Goal: Go to known website: Access a specific website the user already knows

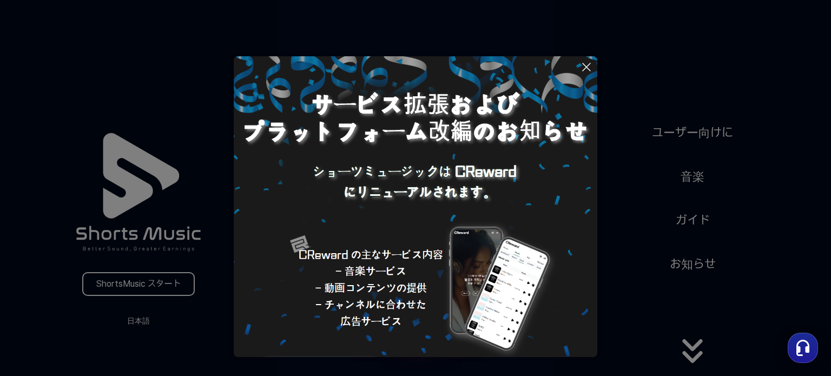
click at [160, 282] on button at bounding box center [415, 188] width 831 height 376
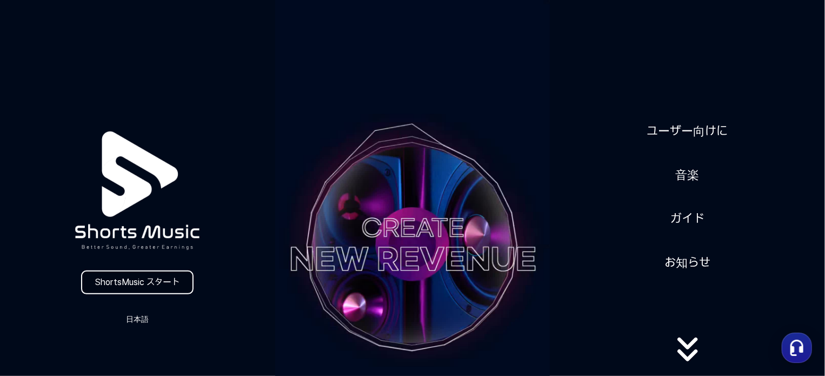
click at [175, 283] on link "ShortsMusic スタート" at bounding box center [137, 282] width 112 height 24
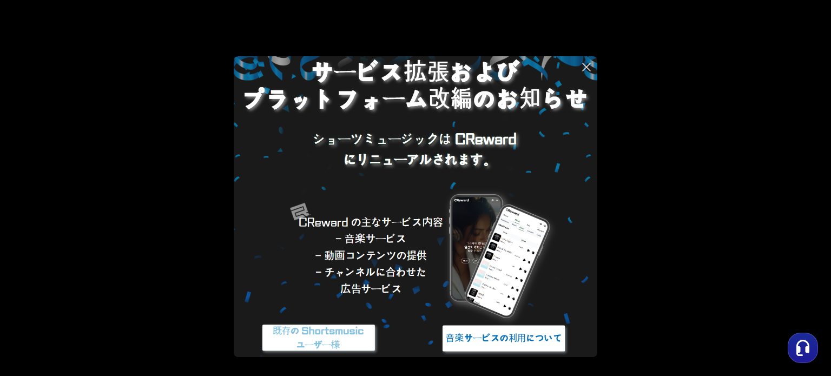
scroll to position [62, 0]
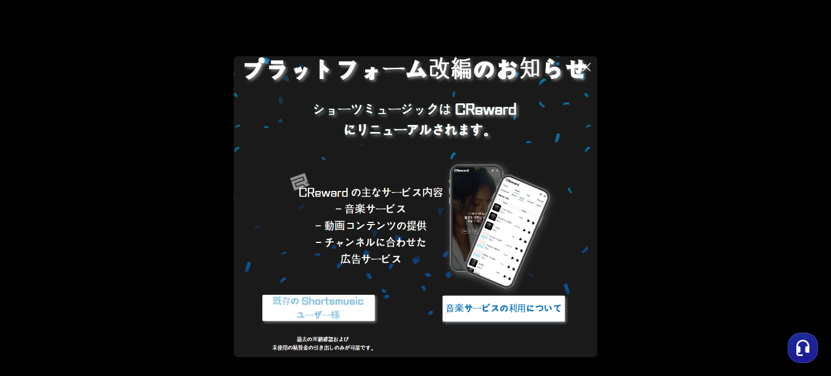
click at [495, 304] on img at bounding box center [503, 308] width 135 height 41
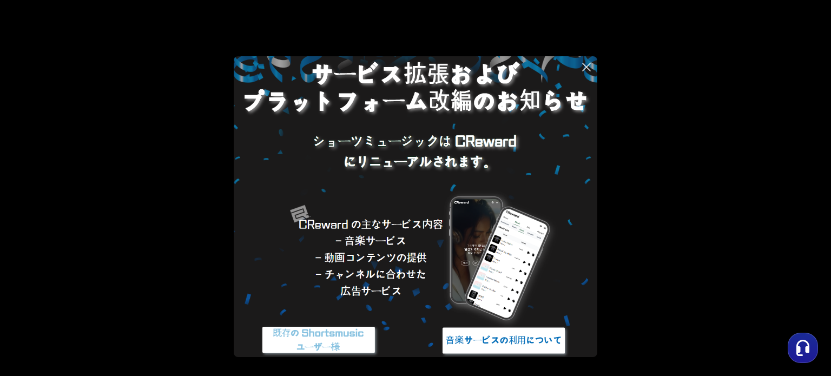
scroll to position [0, 0]
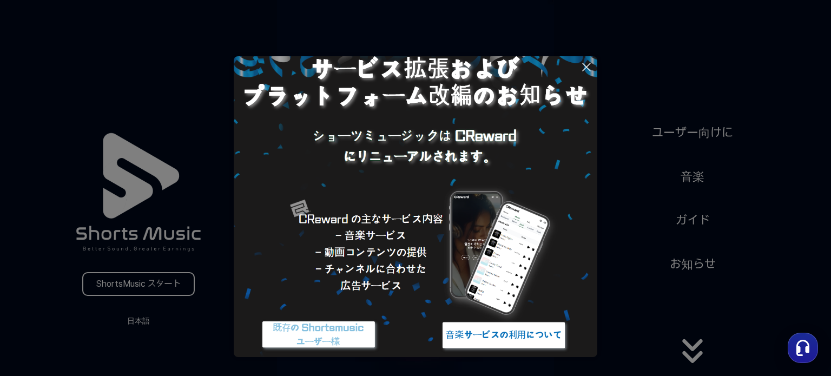
scroll to position [62, 0]
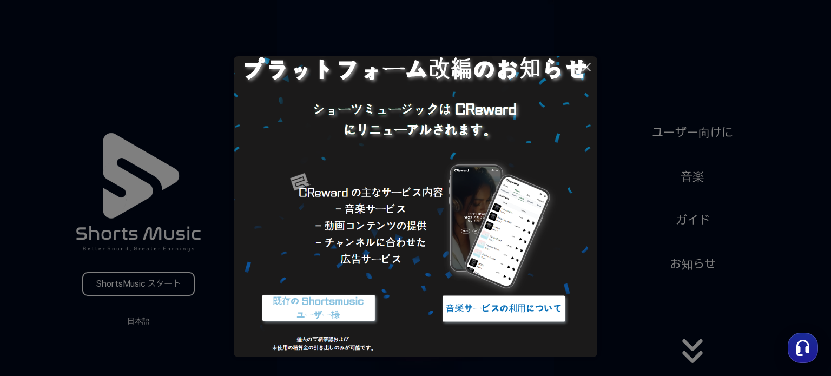
click at [691, 358] on button at bounding box center [415, 188] width 831 height 376
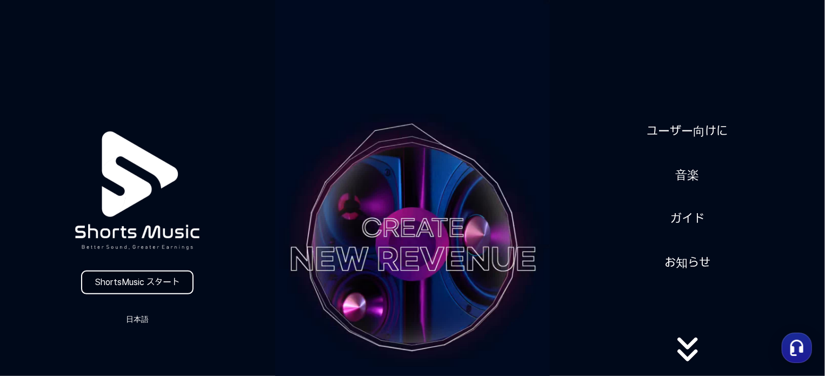
click at [143, 279] on link "ShortsMusic スタート" at bounding box center [137, 282] width 112 height 24
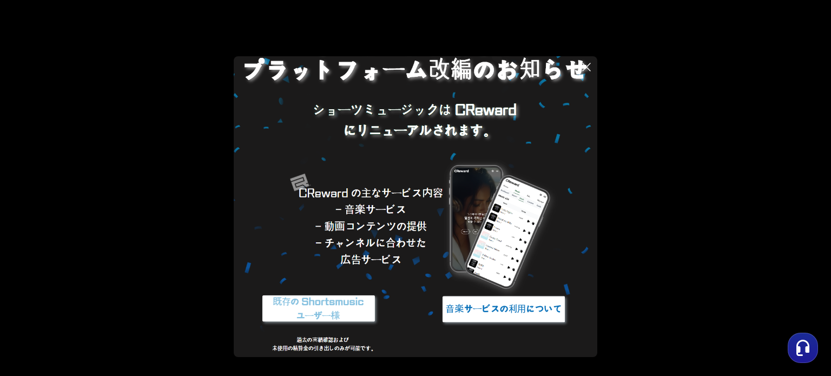
scroll to position [62, 0]
click at [352, 302] on img at bounding box center [318, 308] width 135 height 41
